Goal: Transaction & Acquisition: Purchase product/service

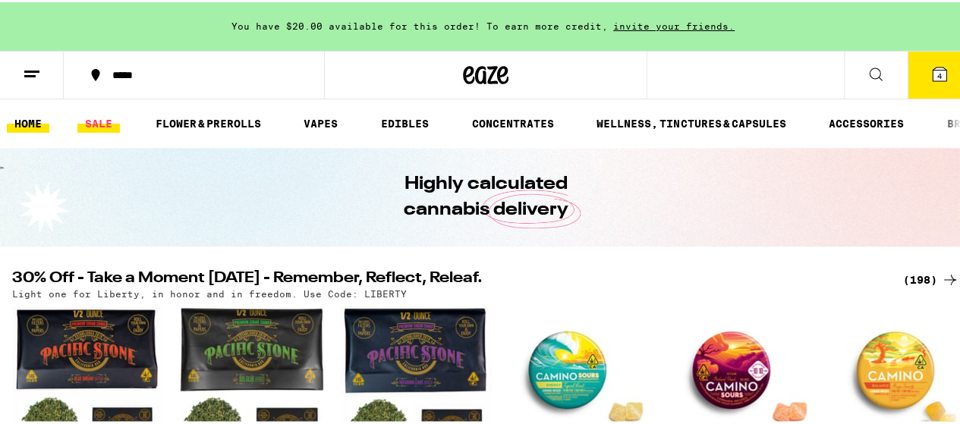
click at [96, 121] on link "SALE" at bounding box center [98, 121] width 43 height 18
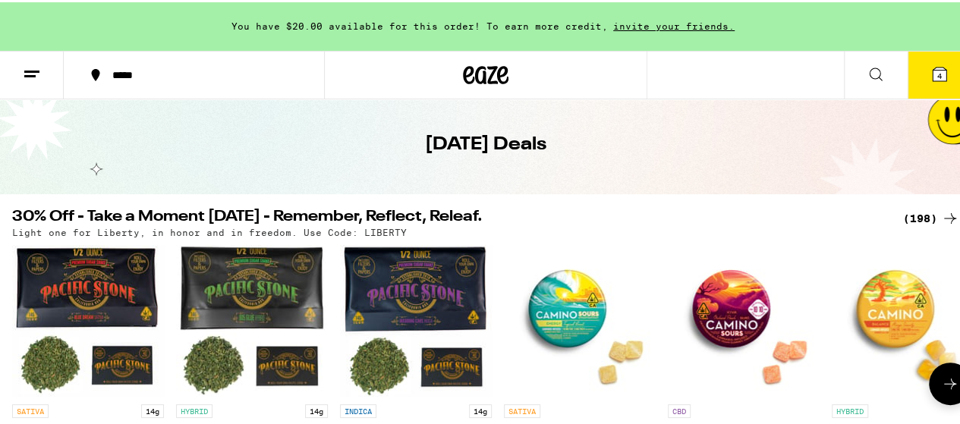
scroll to position [76, 0]
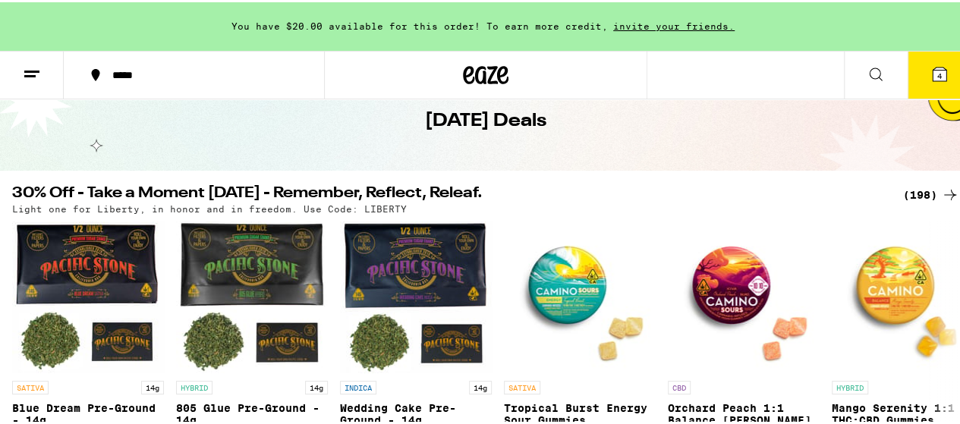
click at [903, 194] on div "(198)" at bounding box center [931, 193] width 56 height 18
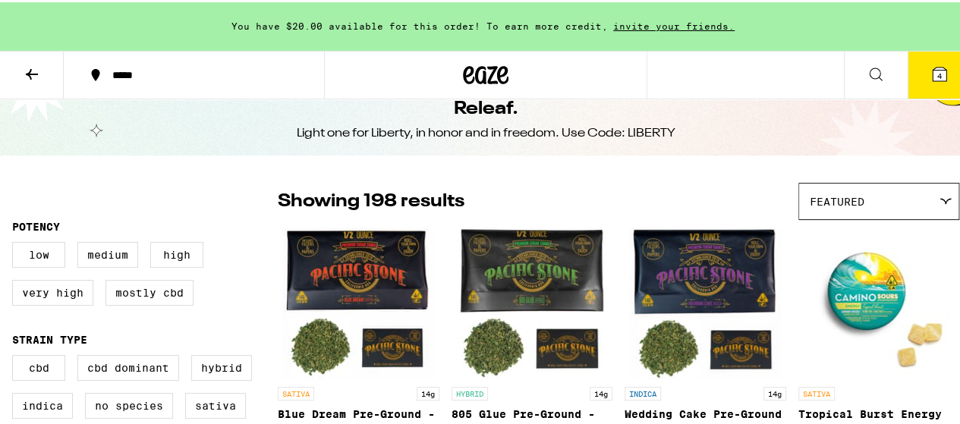
scroll to position [76, 0]
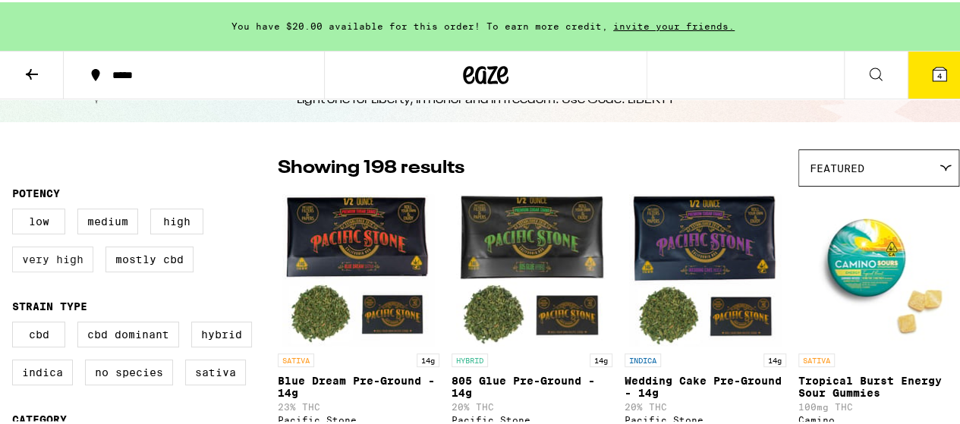
click at [49, 265] on label "Very High" at bounding box center [52, 257] width 81 height 26
click at [16, 210] on input "Very High" at bounding box center [15, 209] width 1 height 1
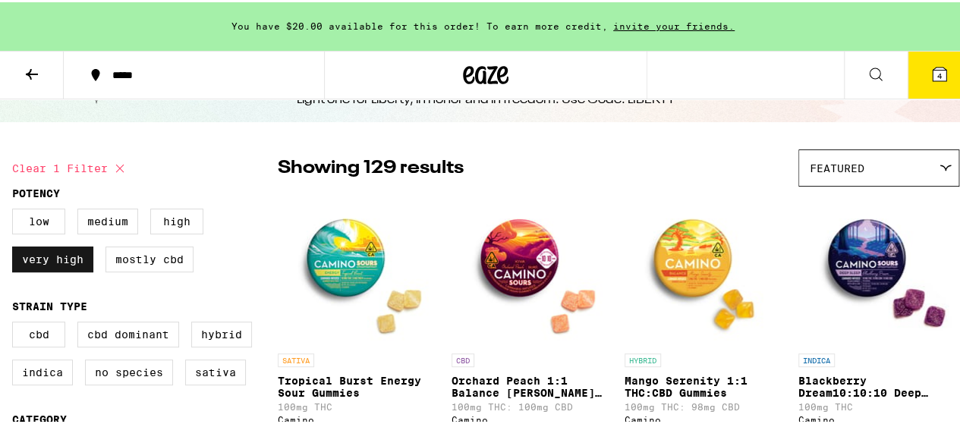
click at [57, 262] on label "Very High" at bounding box center [52, 257] width 81 height 26
click at [16, 210] on input "Very High" at bounding box center [15, 209] width 1 height 1
checkbox input "false"
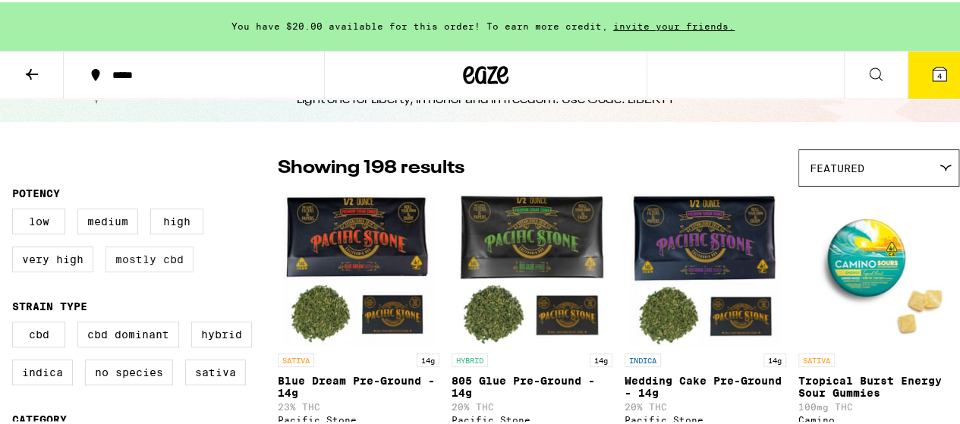
scroll to position [152, 0]
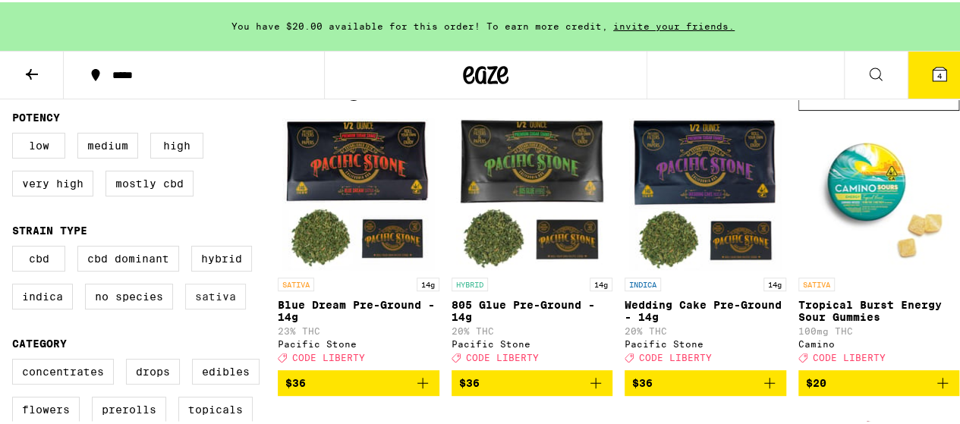
click at [220, 307] on label "Sativa" at bounding box center [215, 295] width 61 height 26
click at [16, 247] on input "Sativa" at bounding box center [15, 246] width 1 height 1
checkbox input "true"
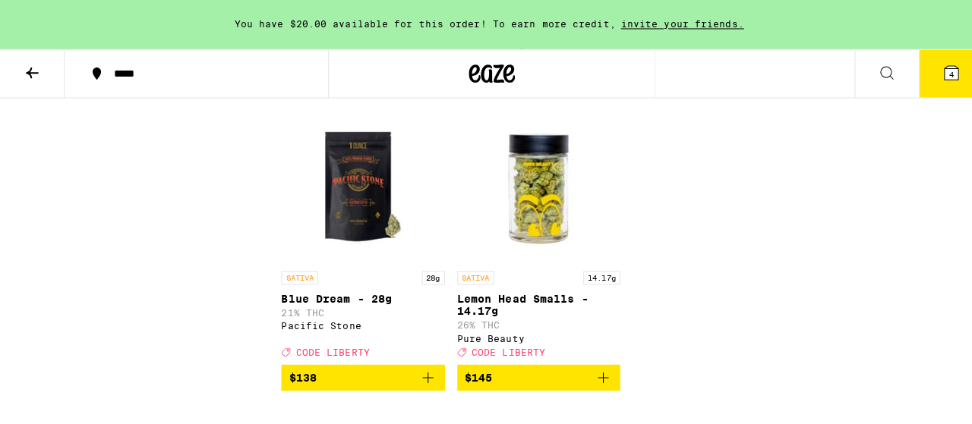
scroll to position [3644, 0]
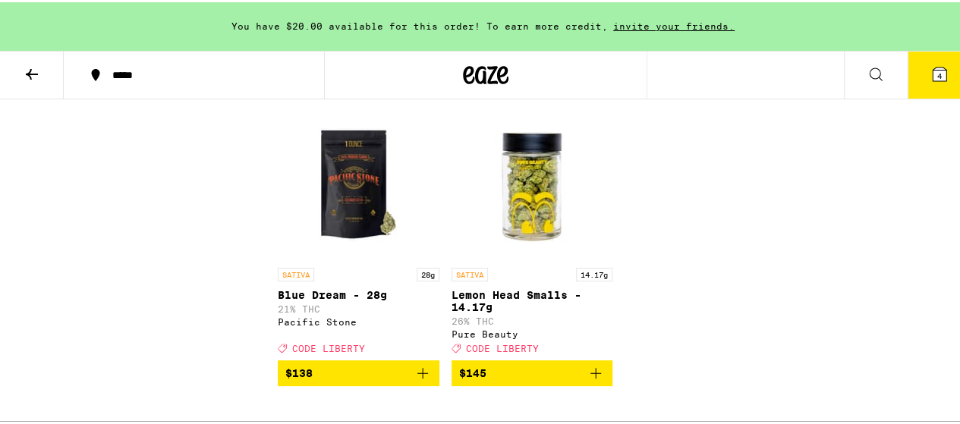
click at [357, 258] on img "Open page for Blue Dream - 28g from Pacific Stone" at bounding box center [358, 182] width 152 height 152
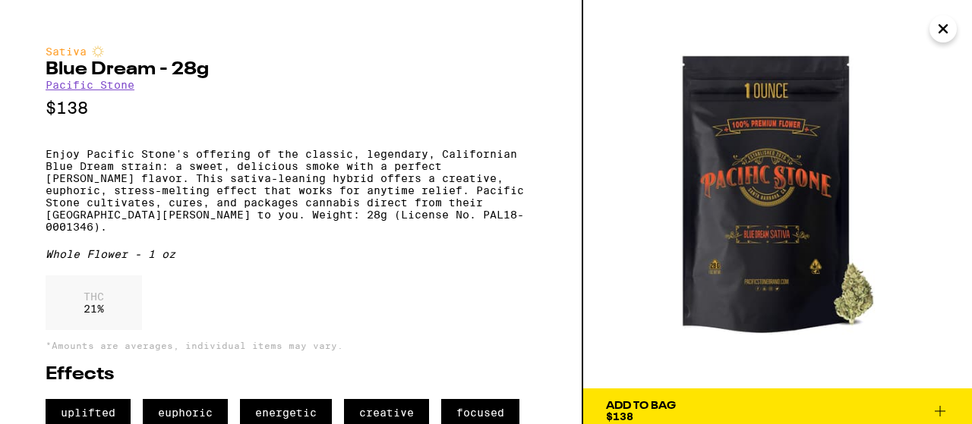
click at [941, 30] on icon "Close" at bounding box center [943, 29] width 8 height 8
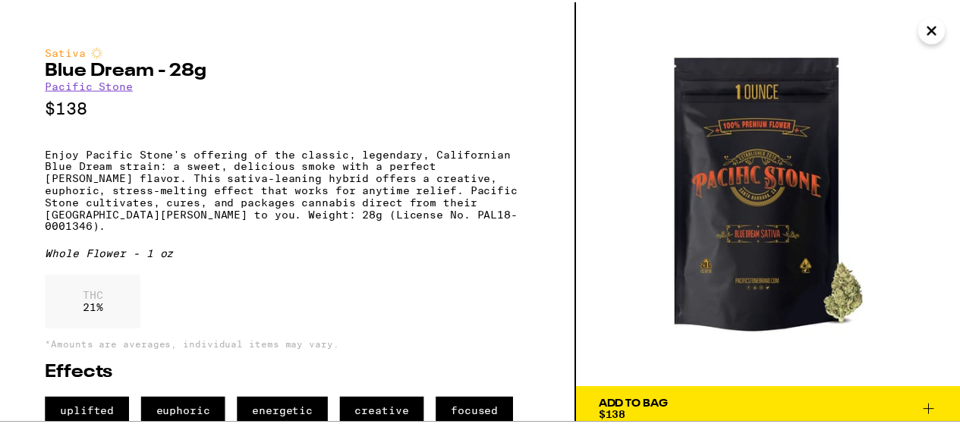
scroll to position [3721, 0]
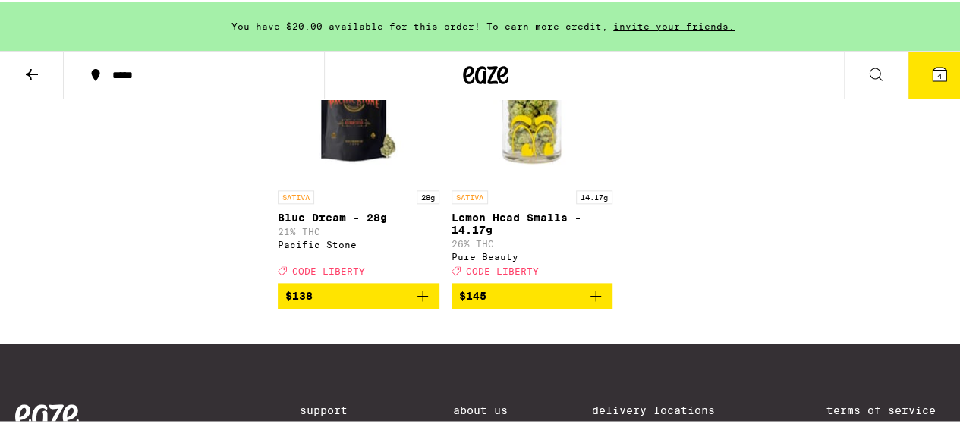
click at [933, 73] on icon at bounding box center [940, 72] width 14 height 14
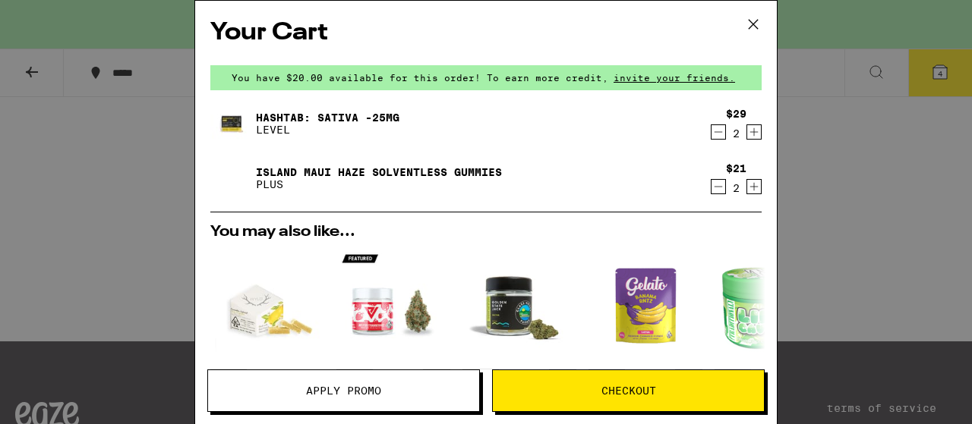
click at [711, 184] on icon "Decrement" at bounding box center [718, 187] width 14 height 18
click at [711, 186] on icon "Decrement" at bounding box center [718, 187] width 14 height 18
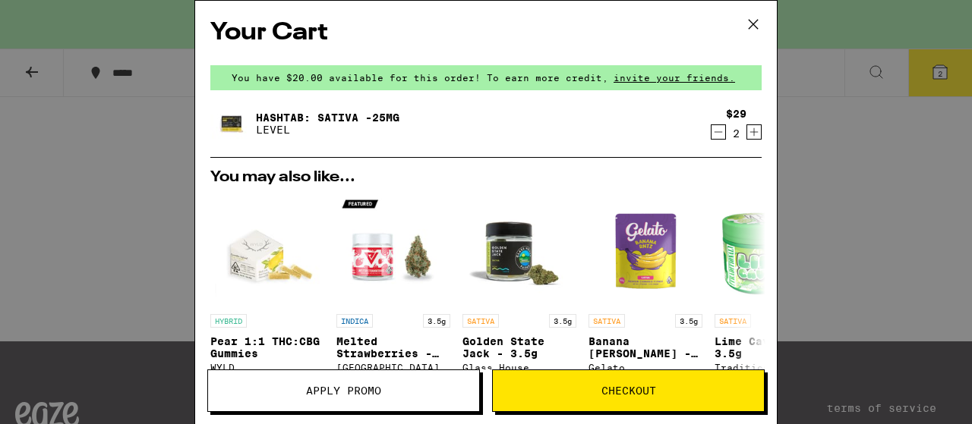
click at [711, 130] on icon "Decrement" at bounding box center [718, 132] width 14 height 18
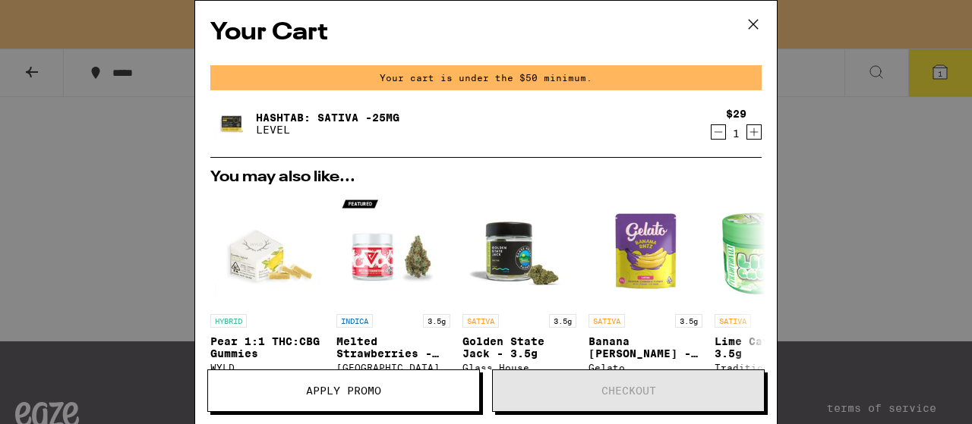
click at [711, 130] on icon "Decrement" at bounding box center [718, 132] width 14 height 18
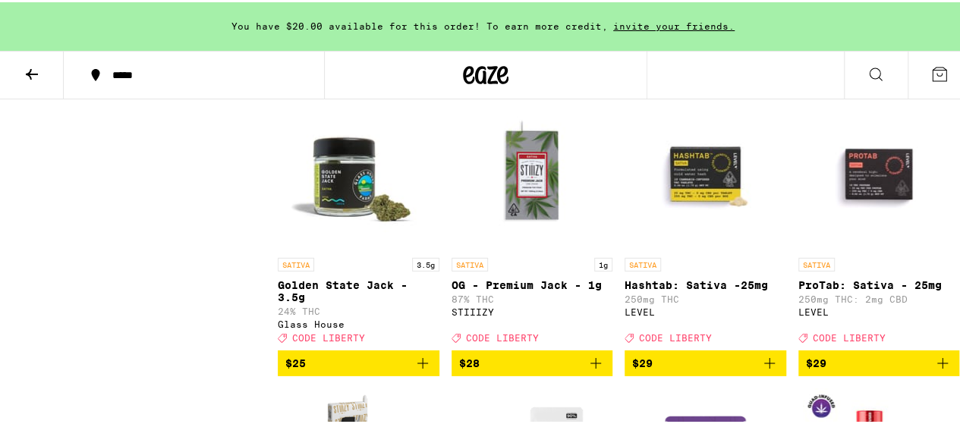
scroll to position [2279, 0]
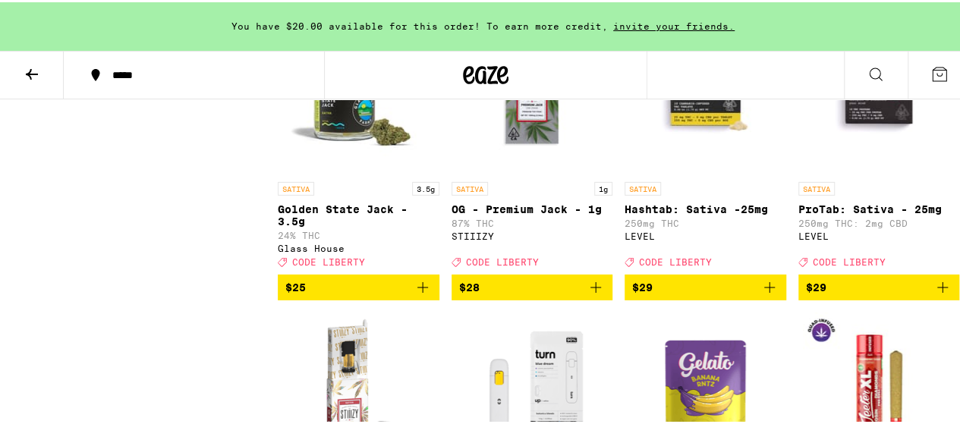
click at [693, 172] on img "Open page for Hashtab: Sativa -25mg from LEVEL" at bounding box center [705, 96] width 152 height 152
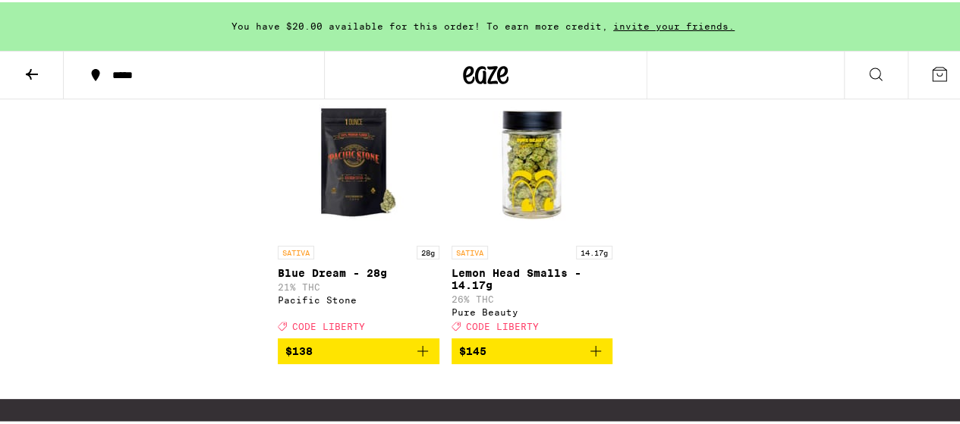
scroll to position [3721, 0]
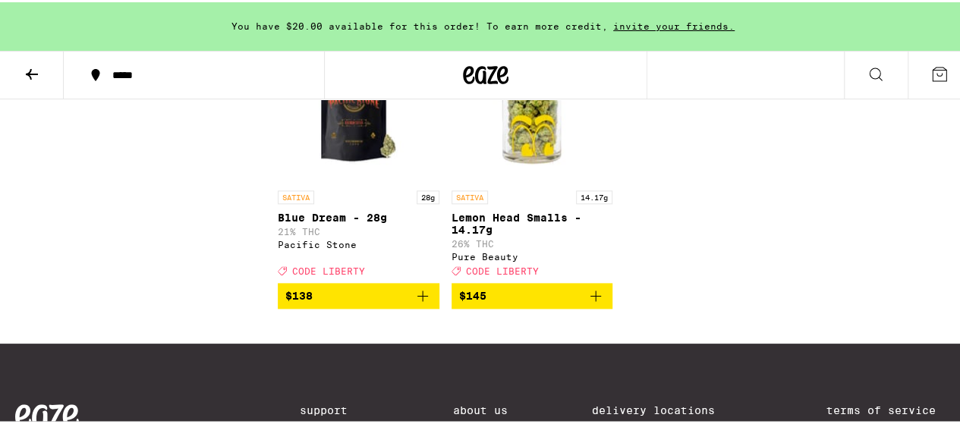
click at [339, 181] on img "Open page for Blue Dream - 28g from Pacific Stone" at bounding box center [358, 105] width 152 height 152
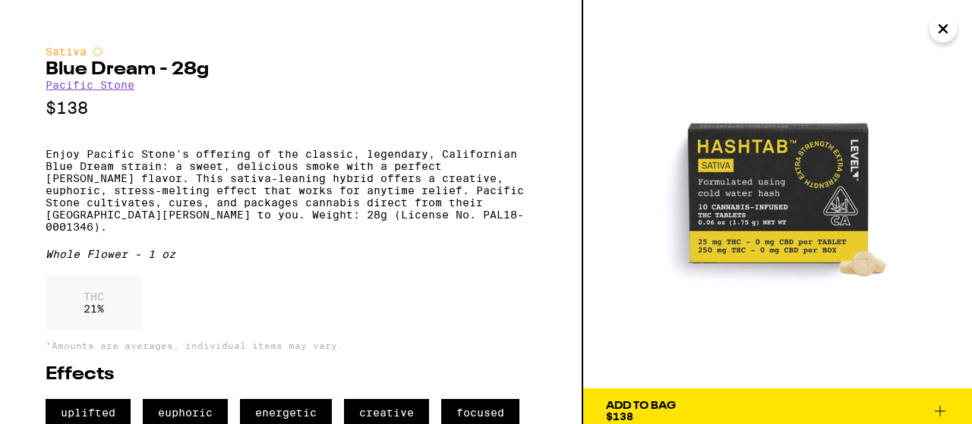
click at [734, 403] on span "Add To Bag $138" at bounding box center [777, 411] width 343 height 21
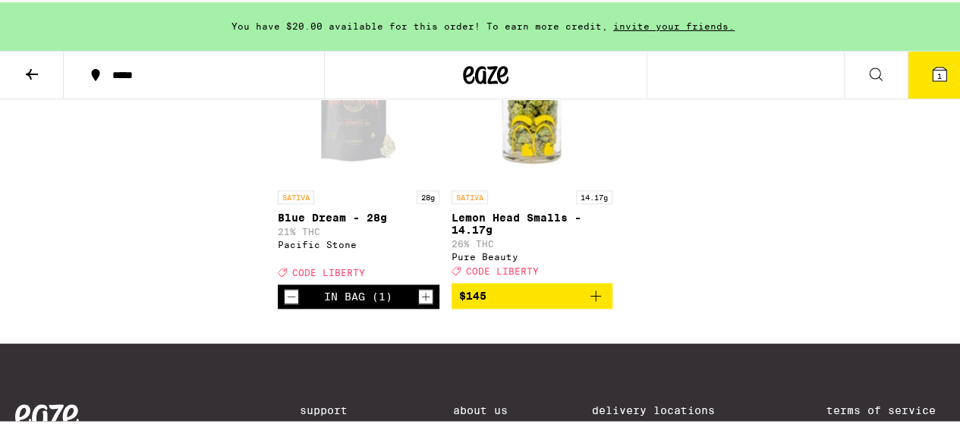
click at [936, 74] on icon at bounding box center [940, 72] width 18 height 18
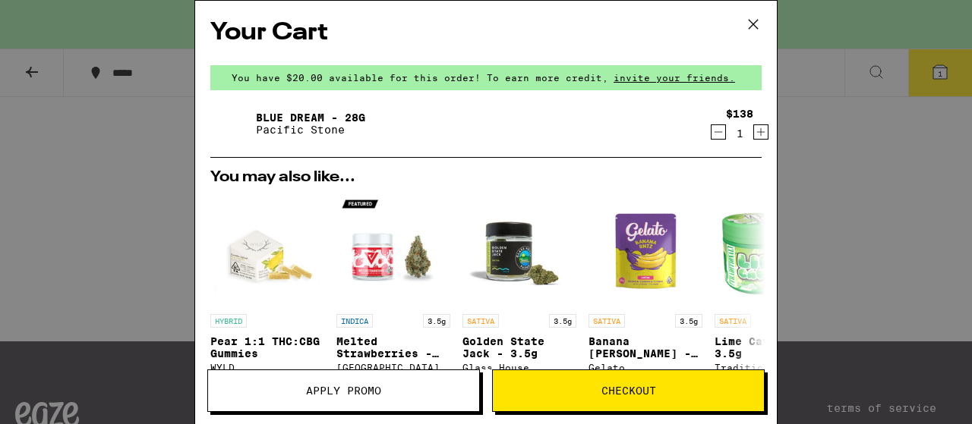
click at [443, 388] on span "Apply Promo" at bounding box center [343, 391] width 271 height 11
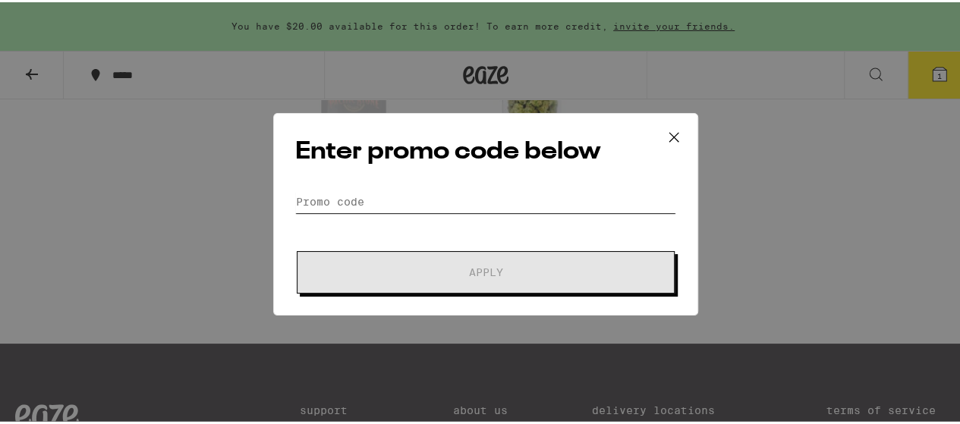
click at [310, 200] on input "Promo Code" at bounding box center [485, 199] width 381 height 23
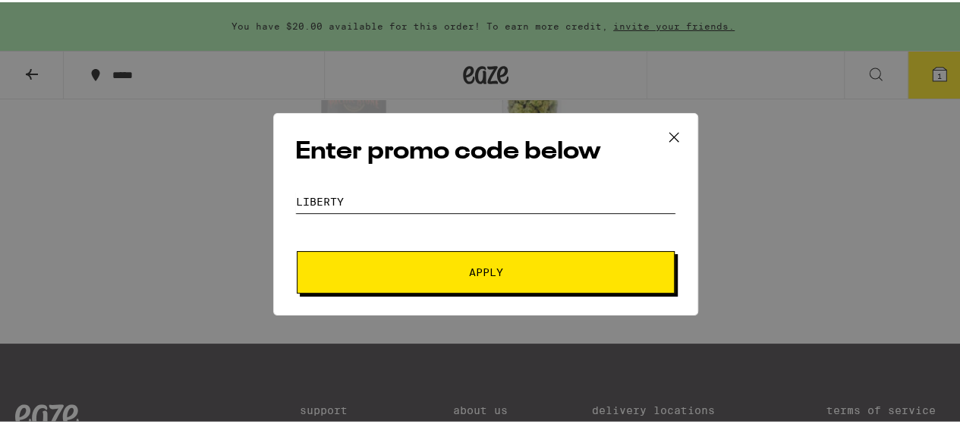
type input "liberty"
click at [442, 265] on span "Apply" at bounding box center [485, 270] width 273 height 11
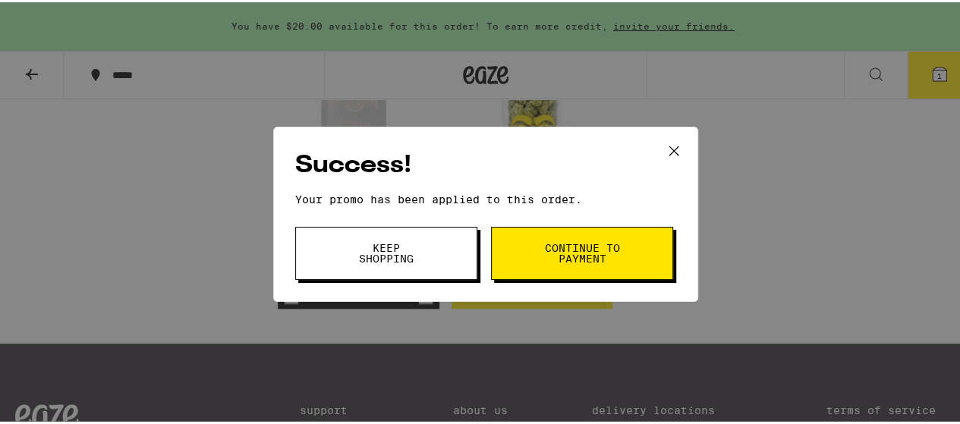
click at [572, 264] on button "Continue to payment" at bounding box center [582, 251] width 182 height 53
